Goal: Information Seeking & Learning: Check status

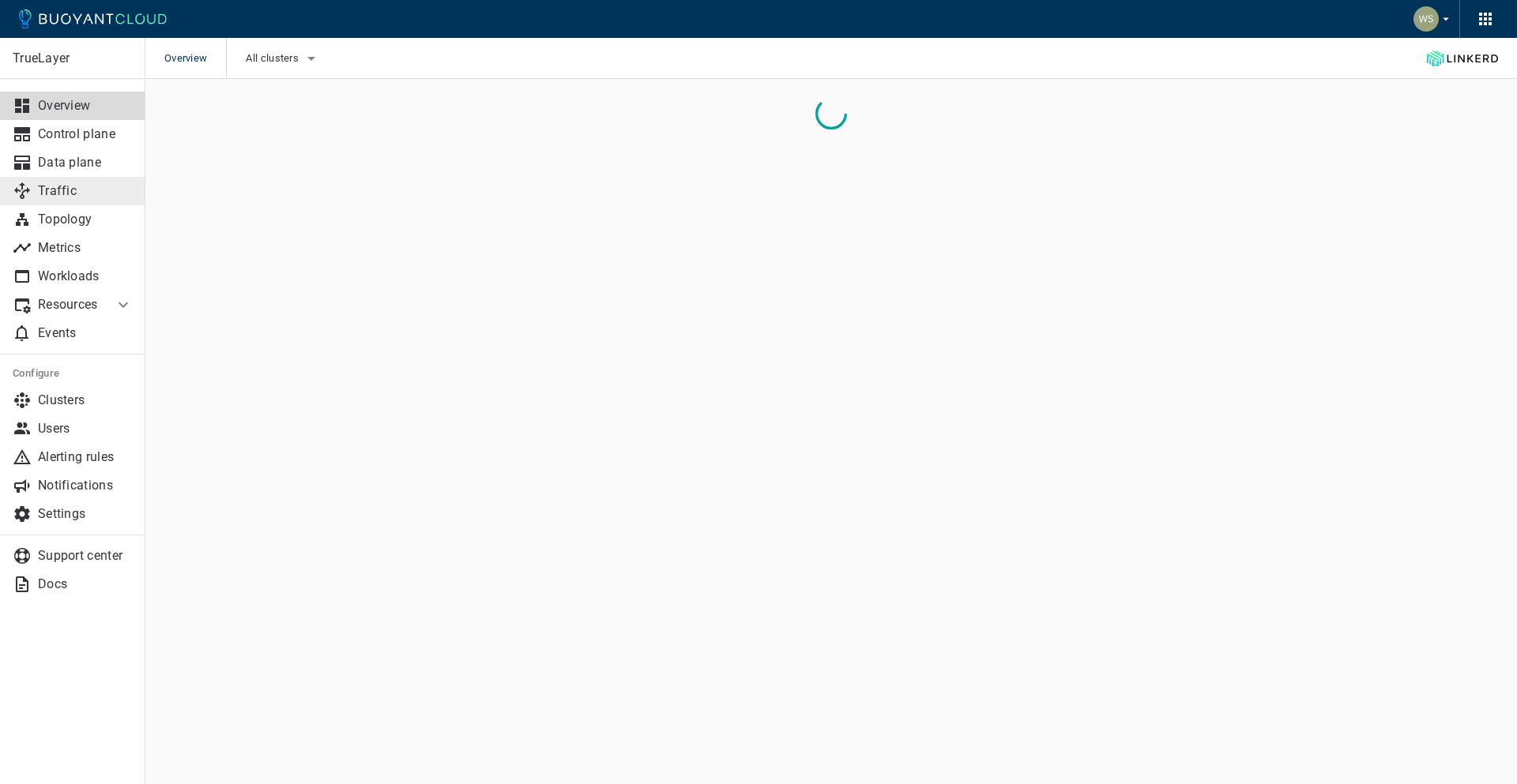
click at [110, 184] on p "Traffic" at bounding box center [85, 191] width 95 height 16
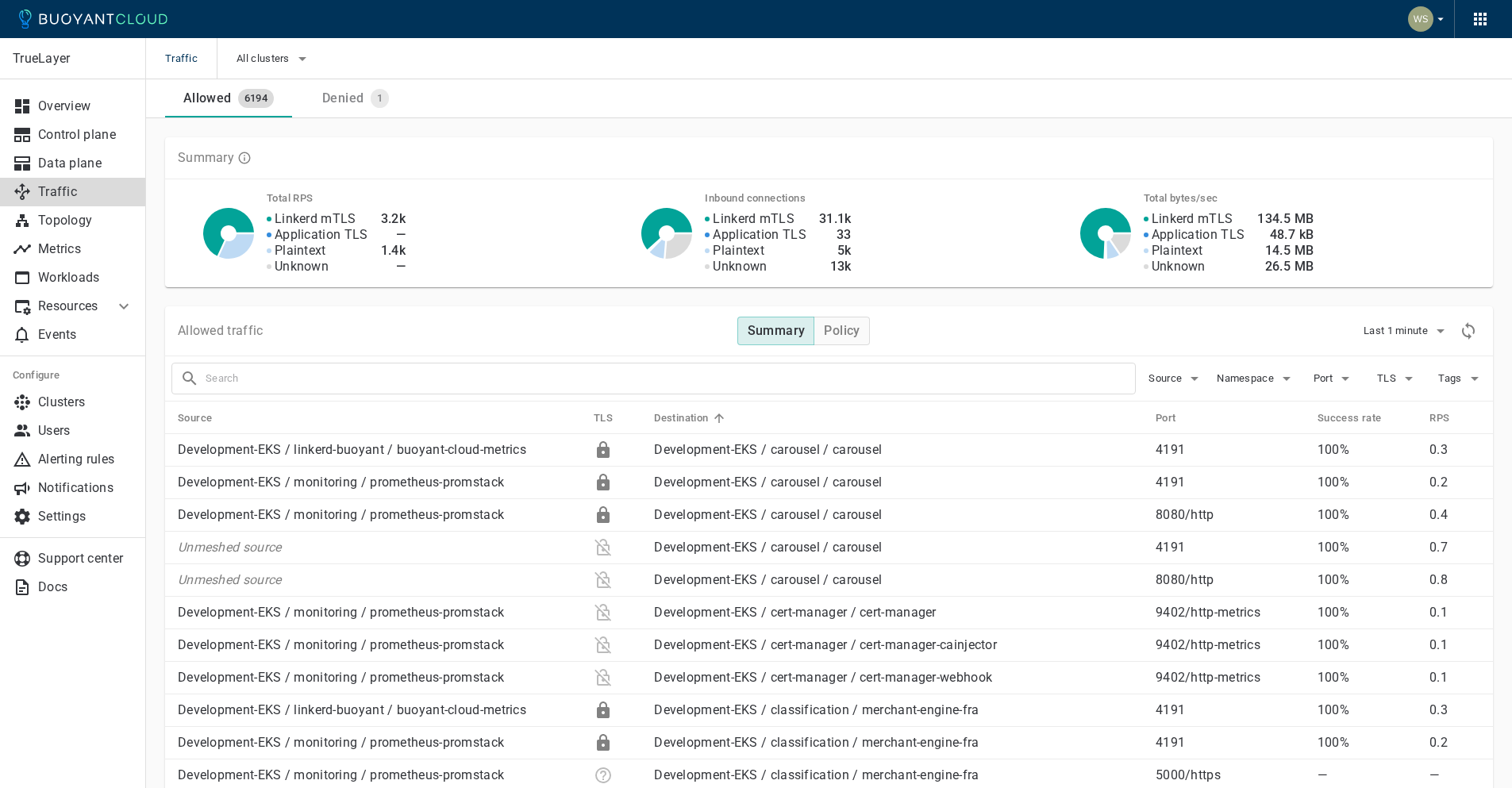
click at [659, 324] on div "Allowed traffic Summary Policy Last 1 minute" at bounding box center [830, 331] width 1328 height 50
click at [1415, 336] on span "Last 1 minute" at bounding box center [1396, 330] width 67 height 13
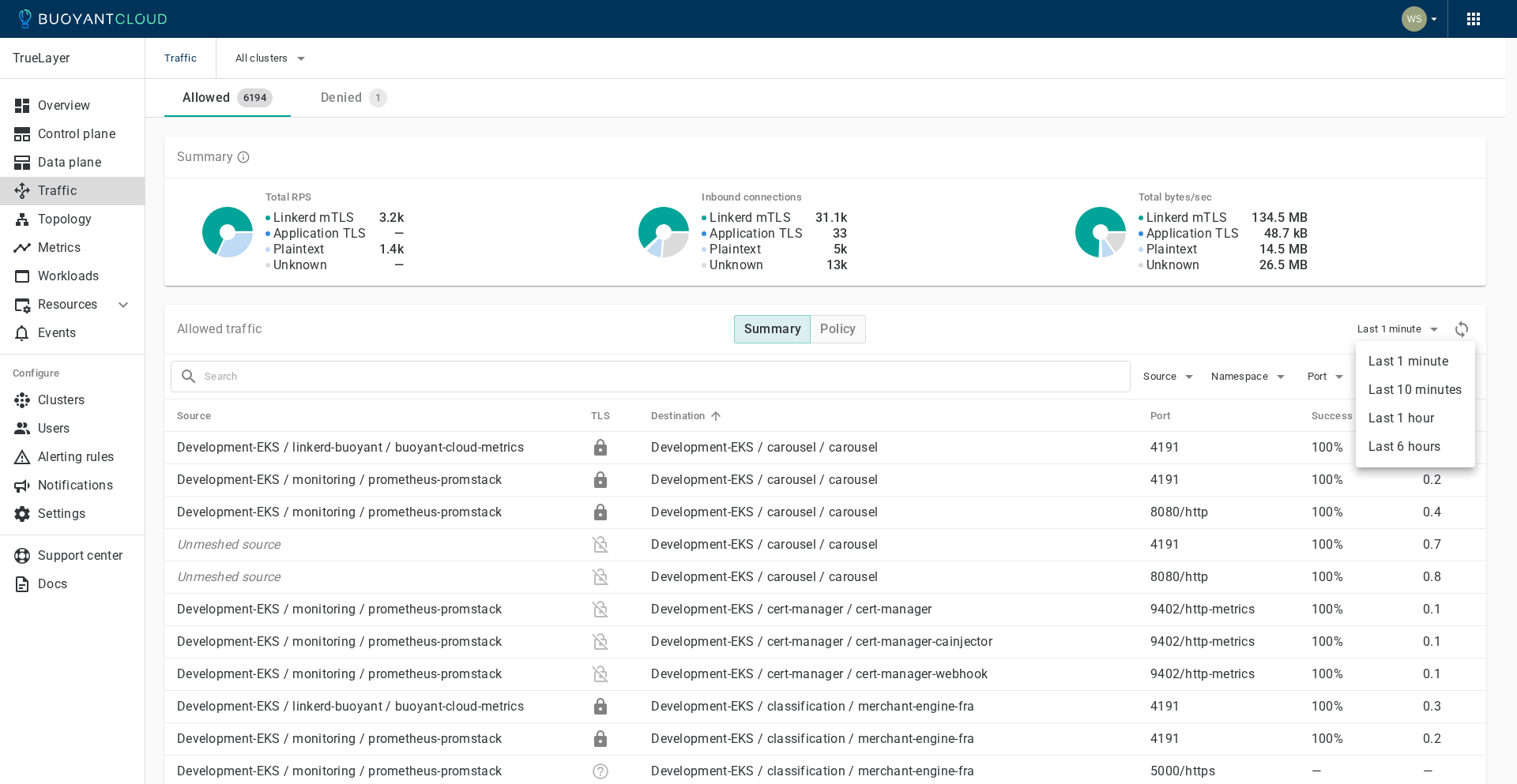
click at [1430, 438] on li "Last 6 hours" at bounding box center [1415, 447] width 119 height 28
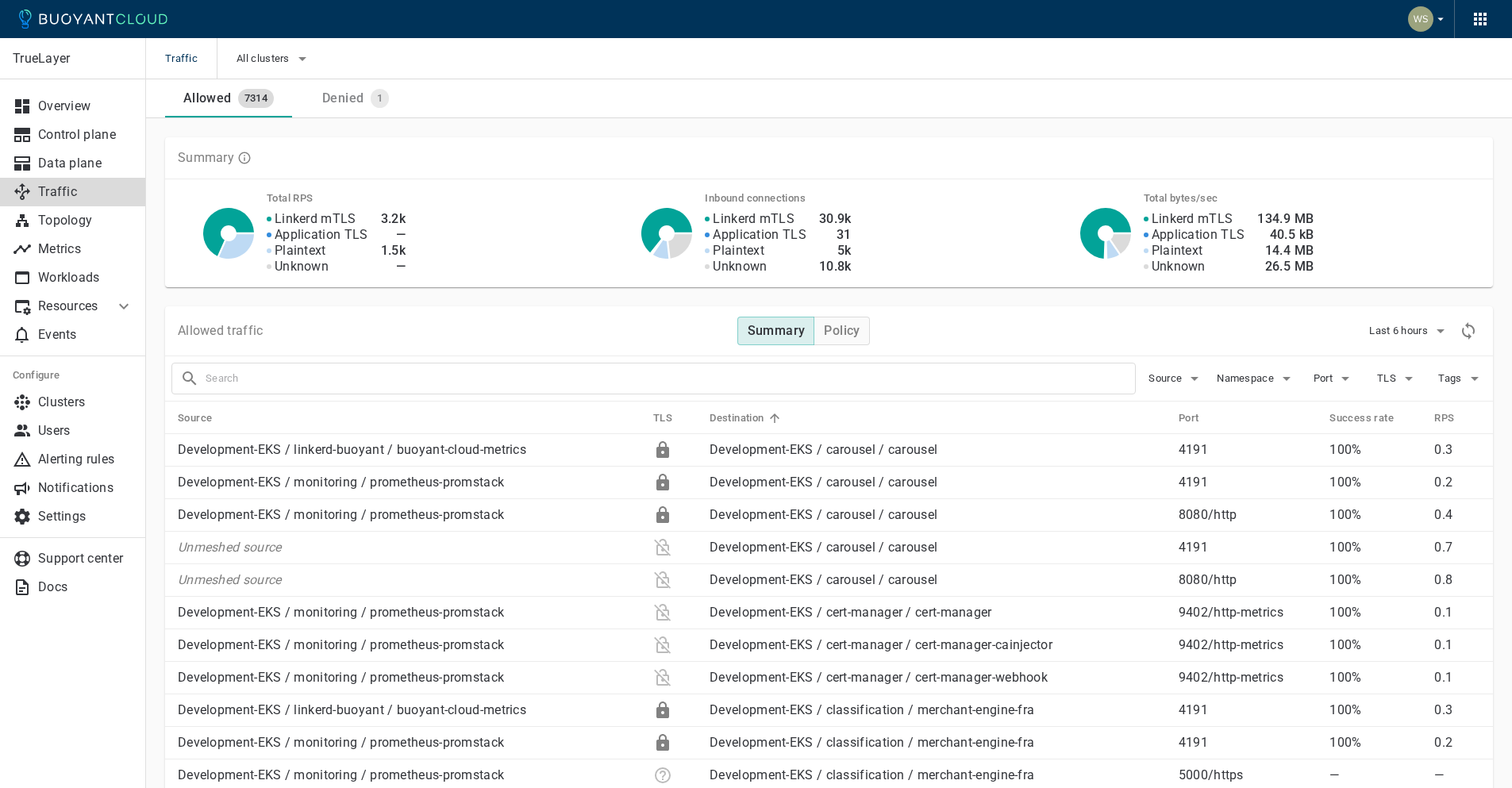
click at [955, 387] on input "text" at bounding box center [670, 378] width 930 height 22
click at [887, 376] on input "text" at bounding box center [670, 378] width 930 height 22
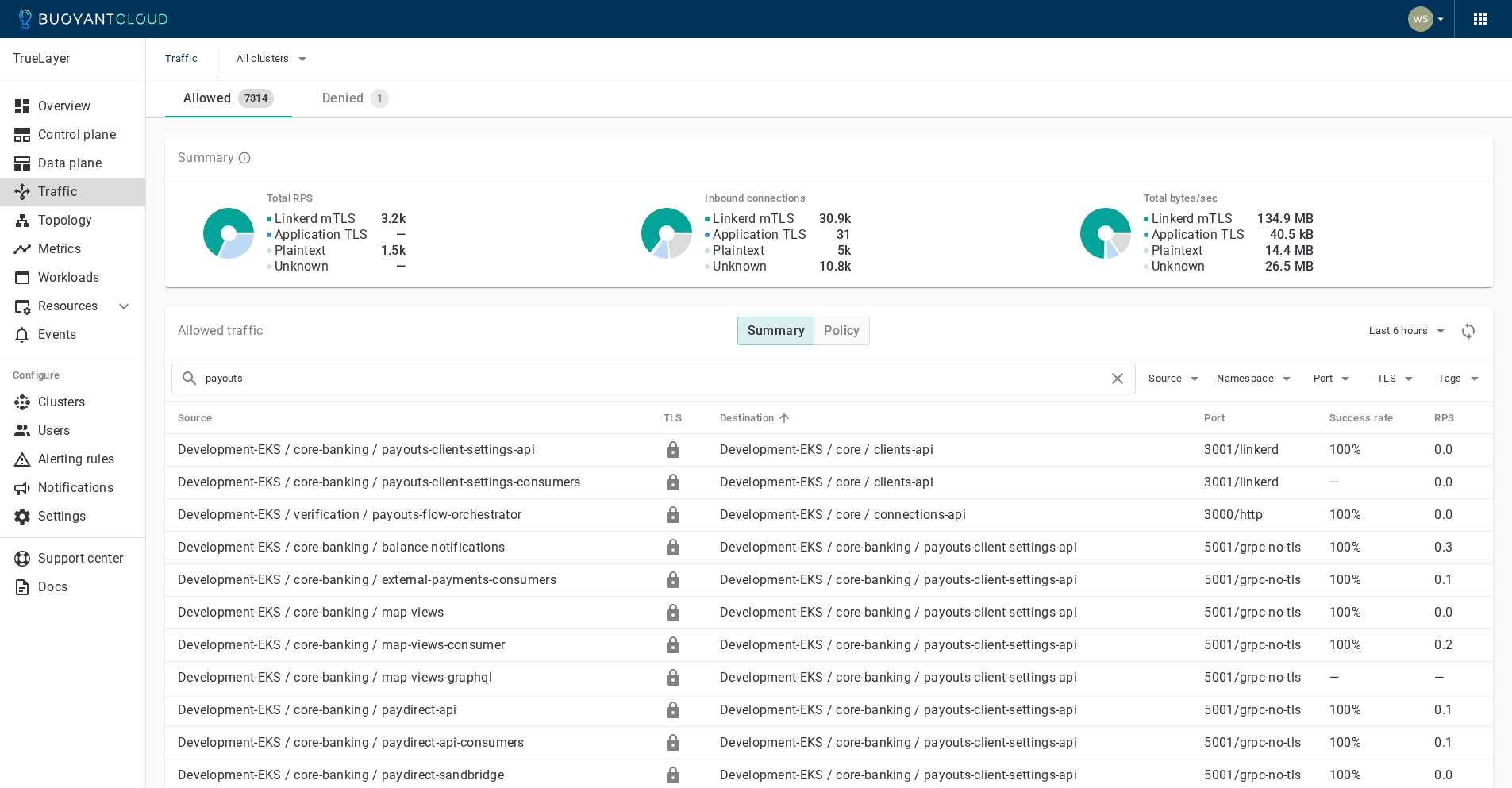
click at [523, 346] on div "Allowed traffic Summary Policy Last 6 hours" at bounding box center [830, 331] width 1328 height 50
click at [521, 374] on input "payouts" at bounding box center [656, 378] width 903 height 22
type input "journal"
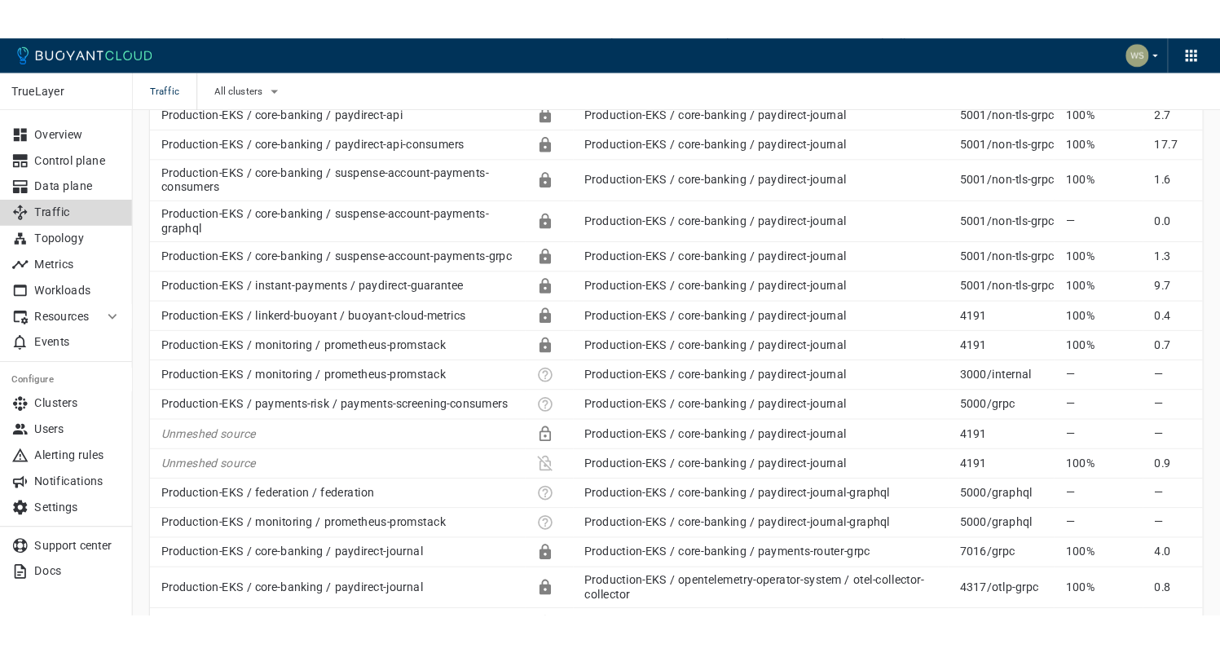
scroll to position [1107, 0]
